Goal: Transaction & Acquisition: Purchase product/service

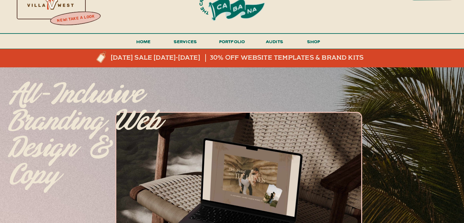
scroll to position [30, 0]
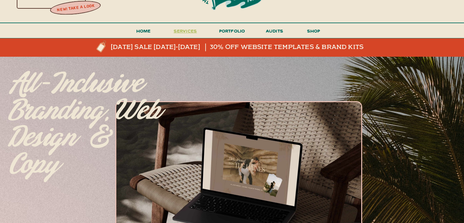
click at [188, 31] on span "services" at bounding box center [186, 31] width 24 height 6
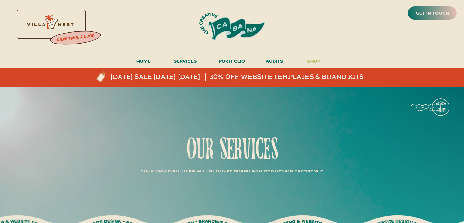
click at [311, 60] on h3 "shop" at bounding box center [313, 62] width 31 height 11
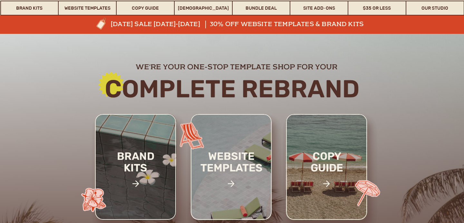
scroll to position [50, 0]
click at [311, 165] on h2 "copy guide" at bounding box center [327, 172] width 60 height 45
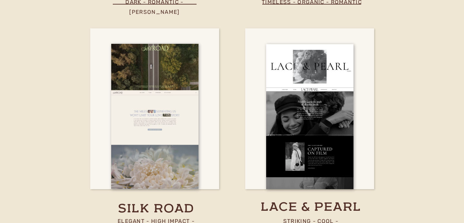
scroll to position [2183, 0]
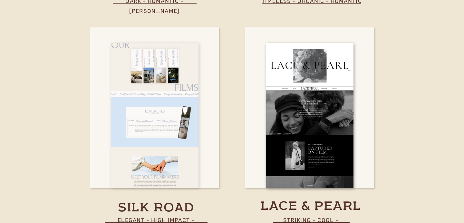
click at [174, 164] on div at bounding box center [154, 115] width 87 height 145
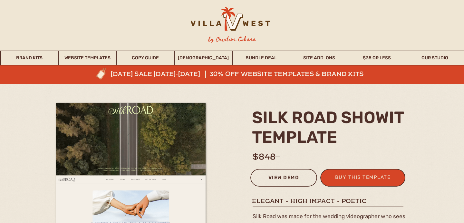
click at [295, 182] on div "view demo" at bounding box center [284, 179] width 58 height 11
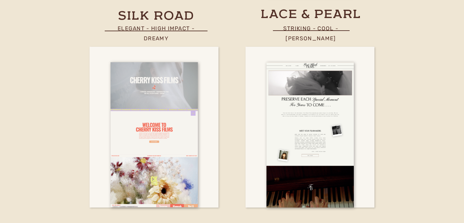
scroll to position [2426, 0]
